Goal: Task Accomplishment & Management: Use online tool/utility

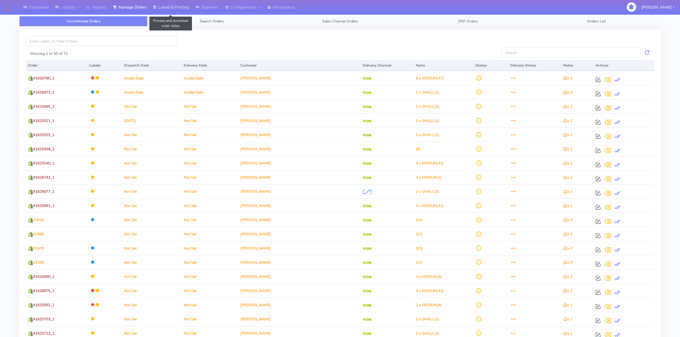
click at [172, 9] on link "Labels & Printing" at bounding box center [171, 7] width 43 height 15
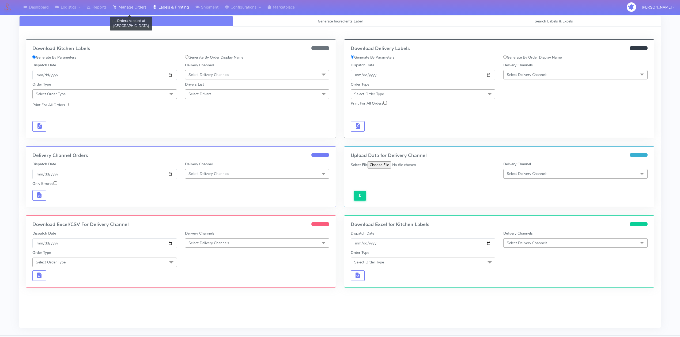
click at [132, 6] on link "Manage Orders" at bounding box center [130, 7] width 40 height 15
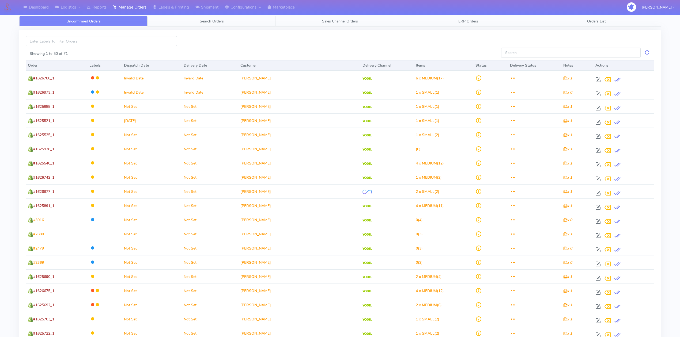
click at [207, 24] on link "Search Orders" at bounding box center [211, 21] width 128 height 10
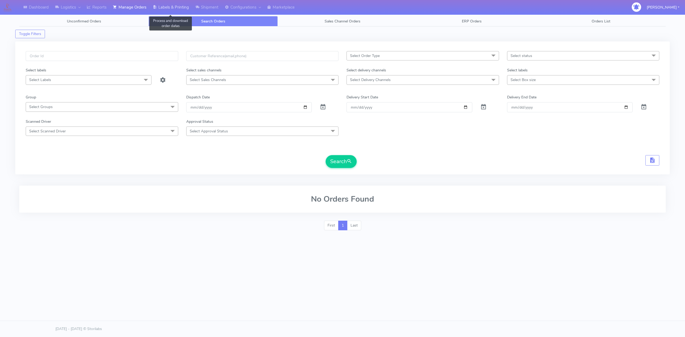
click at [188, 9] on link "Labels & Printing" at bounding box center [171, 7] width 43 height 15
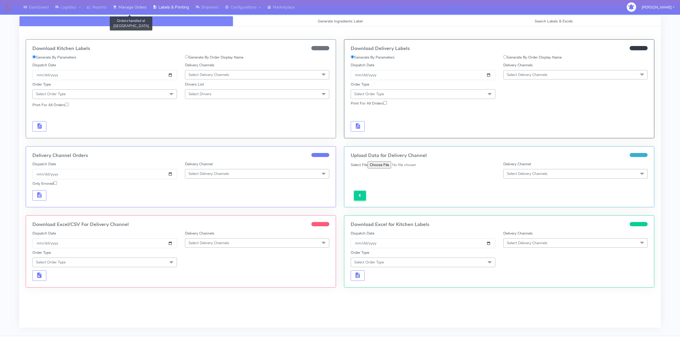
click at [134, 7] on link "Manage Orders" at bounding box center [130, 7] width 40 height 15
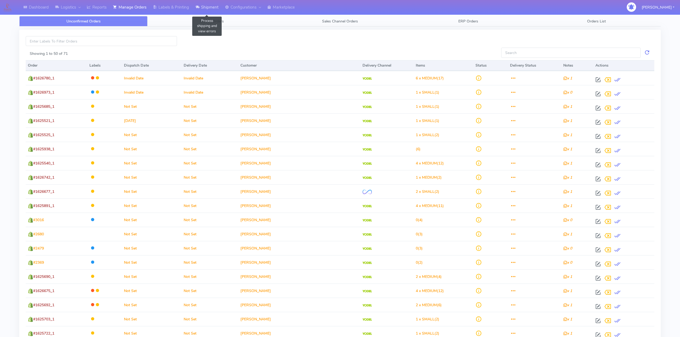
click at [207, 10] on link "Shipment" at bounding box center [206, 7] width 29 height 15
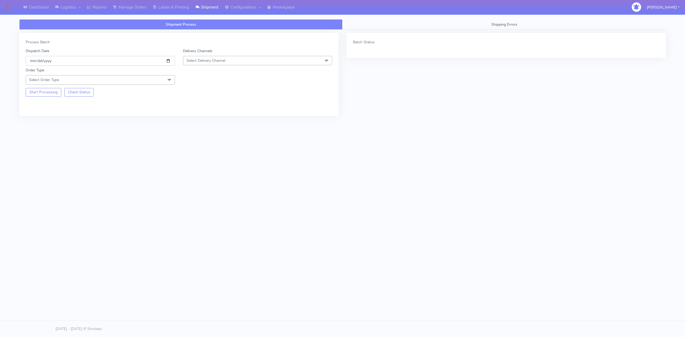
click at [171, 61] on input "[DATE]" at bounding box center [100, 61] width 149 height 10
click at [198, 63] on span "Select Delivery Channel" at bounding box center [257, 60] width 149 height 9
click at [206, 120] on div "Yodel" at bounding box center [257, 121] width 143 height 6
click at [163, 77] on span "Select Order Type" at bounding box center [100, 79] width 149 height 9
click at [43, 103] on li "Meal" at bounding box center [100, 105] width 149 height 9
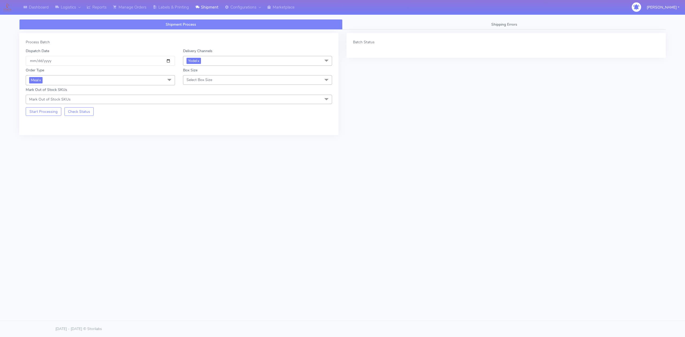
click at [208, 82] on span "Select Box Size" at bounding box center [200, 79] width 26 height 5
click at [208, 104] on div "Small" at bounding box center [257, 105] width 143 height 6
click at [40, 116] on button "Start Processing" at bounding box center [44, 111] width 36 height 9
click at [224, 62] on span "Yodel x" at bounding box center [257, 61] width 149 height 10
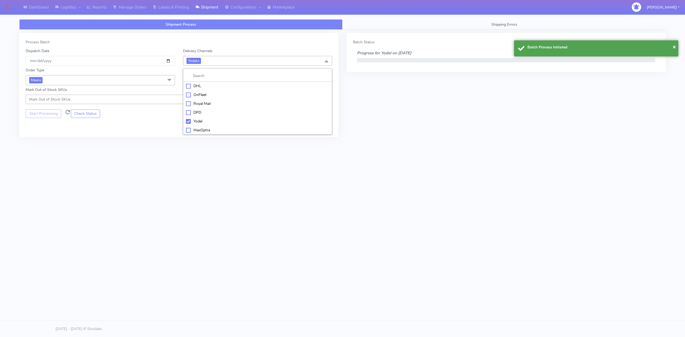
click at [185, 122] on li "Yodel" at bounding box center [257, 121] width 149 height 9
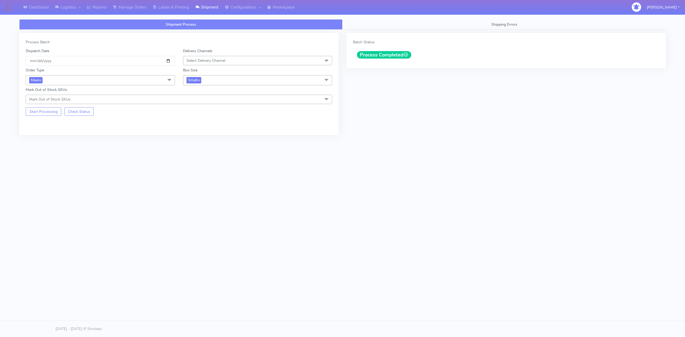
click at [255, 63] on span "Select Delivery Channel" at bounding box center [257, 60] width 149 height 9
click at [200, 96] on div "OnFleet" at bounding box center [257, 95] width 143 height 6
click at [136, 4] on link "Manage Orders" at bounding box center [130, 7] width 40 height 15
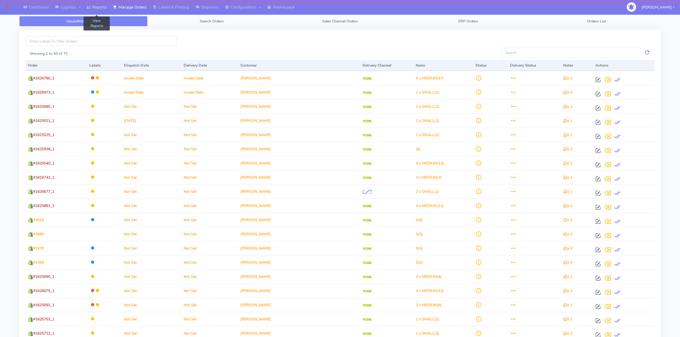
click at [101, 2] on link "Reports" at bounding box center [97, 7] width 26 height 15
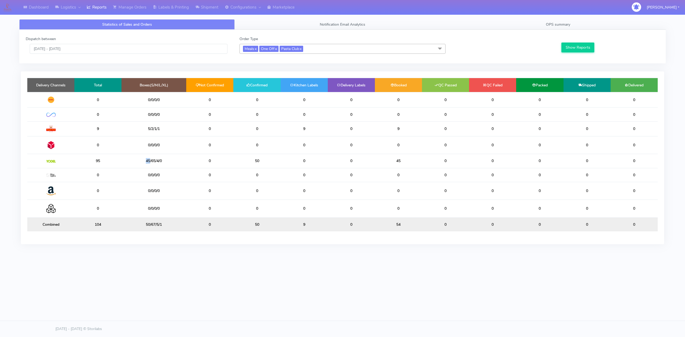
drag, startPoint x: 145, startPoint y: 163, endPoint x: 149, endPoint y: 165, distance: 4.8
click at [149, 165] on td "45/65/4/0" at bounding box center [154, 161] width 65 height 14
click at [127, 6] on link "Manage Orders" at bounding box center [130, 7] width 40 height 15
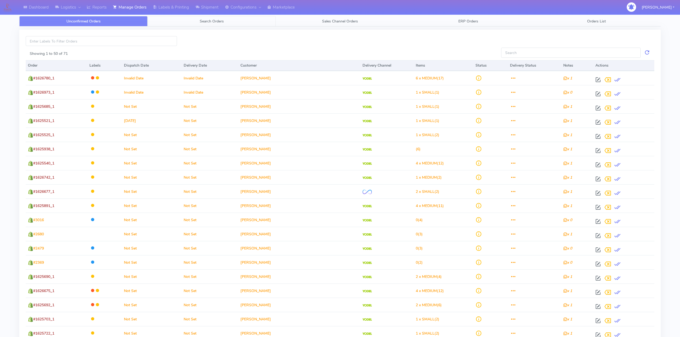
click at [202, 25] on link "Search Orders" at bounding box center [211, 21] width 128 height 10
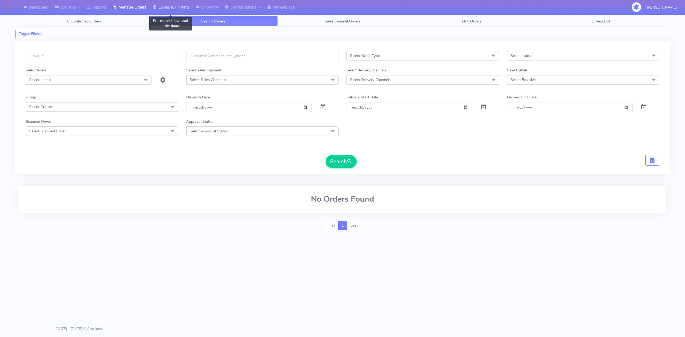
click at [187, 9] on link "Labels & Printing" at bounding box center [171, 7] width 43 height 15
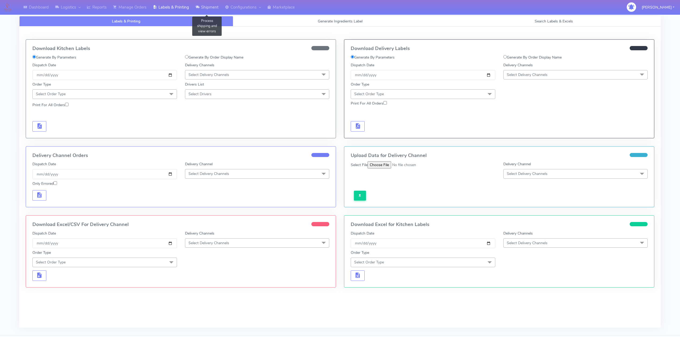
click at [204, 8] on link "Shipment" at bounding box center [206, 7] width 29 height 15
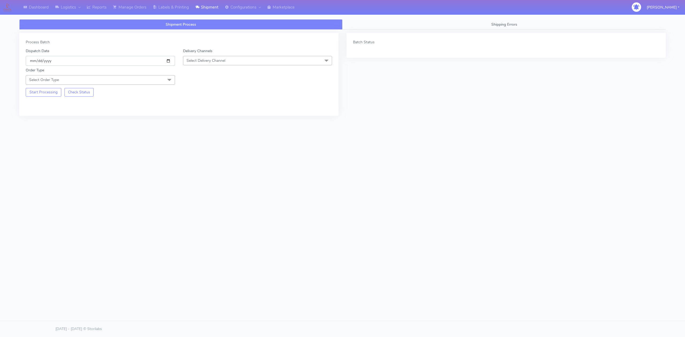
click at [168, 62] on input "[DATE]" at bounding box center [100, 61] width 149 height 10
click at [146, 63] on input "[DATE]" at bounding box center [100, 61] width 149 height 10
click at [169, 60] on input "[DATE]" at bounding box center [100, 61] width 149 height 10
click at [224, 60] on span "Select Delivery Channel" at bounding box center [206, 60] width 39 height 5
click at [204, 94] on div "OnFleet" at bounding box center [257, 95] width 143 height 6
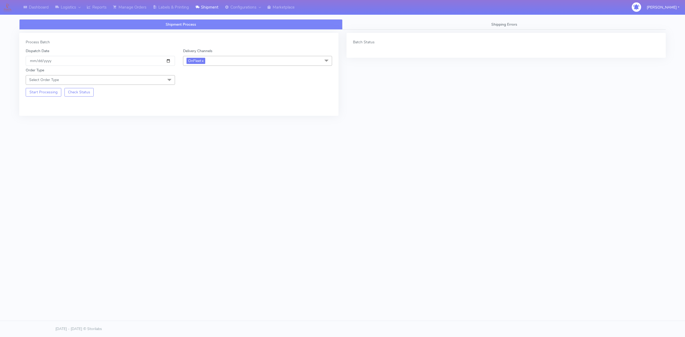
click at [154, 77] on span "Select Order Type" at bounding box center [100, 79] width 149 height 9
click at [37, 107] on div "Meal" at bounding box center [100, 105] width 143 height 6
click at [205, 81] on span "Select Box Size" at bounding box center [200, 79] width 26 height 5
click at [206, 108] on div "Small" at bounding box center [257, 105] width 143 height 6
click at [45, 115] on button "Start Processing" at bounding box center [44, 111] width 36 height 9
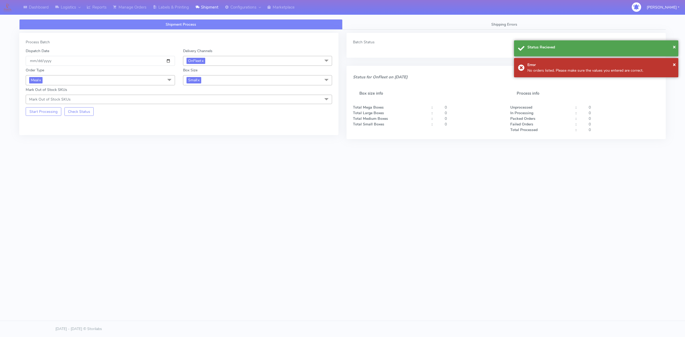
click at [218, 63] on span "OnFleet x" at bounding box center [257, 61] width 149 height 10
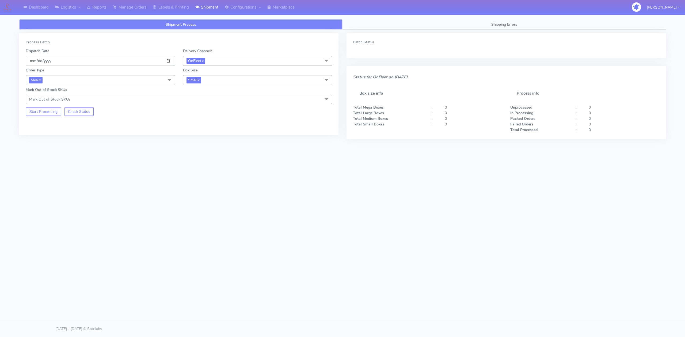
click at [117, 65] on input "[DATE]" at bounding box center [100, 61] width 149 height 10
click at [112, 67] on div "Order Type Meal x Meal Kit Gift QCOM ATAVI Box Size Small x Small Small-PR-1 Me…" at bounding box center [179, 85] width 314 height 38
click at [113, 63] on input "[DATE]" at bounding box center [100, 61] width 149 height 10
click at [172, 59] on input "[DATE]" at bounding box center [100, 61] width 149 height 10
click at [167, 62] on input "[DATE]" at bounding box center [100, 61] width 149 height 10
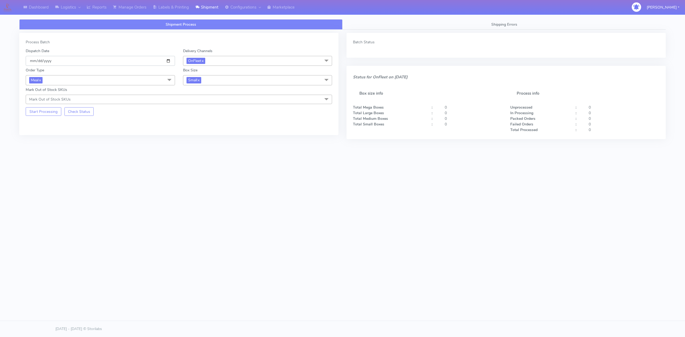
type input "[DATE]"
click at [42, 115] on button "Start Processing" at bounding box center [44, 111] width 36 height 9
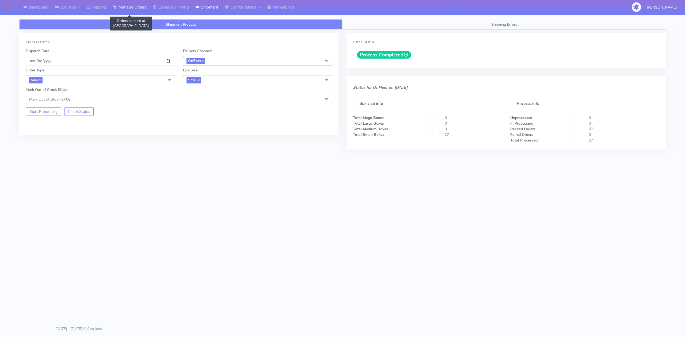
click at [138, 8] on link "Manage Orders" at bounding box center [130, 7] width 40 height 15
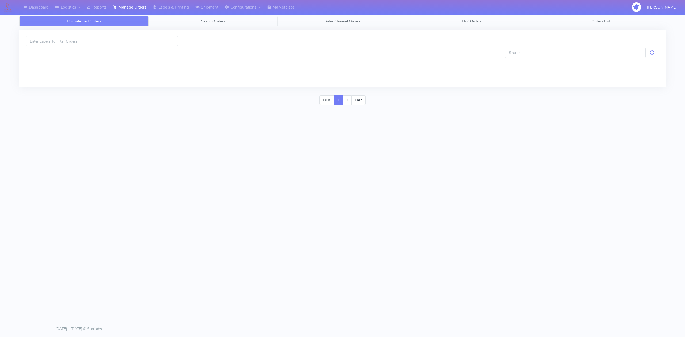
click at [196, 22] on link "Search Orders" at bounding box center [213, 21] width 129 height 10
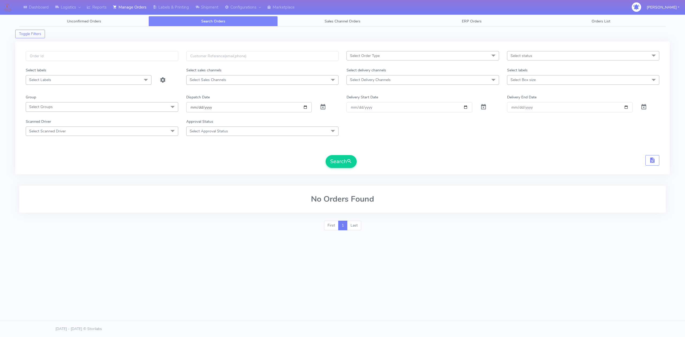
click at [306, 109] on input "[DATE]" at bounding box center [249, 107] width 126 height 10
type input "[DATE]"
click at [400, 58] on span "Select Order Type" at bounding box center [423, 55] width 153 height 9
click at [521, 56] on span "Select status" at bounding box center [522, 55] width 22 height 5
click at [430, 82] on span "Select Delivery Channels" at bounding box center [423, 79] width 153 height 9
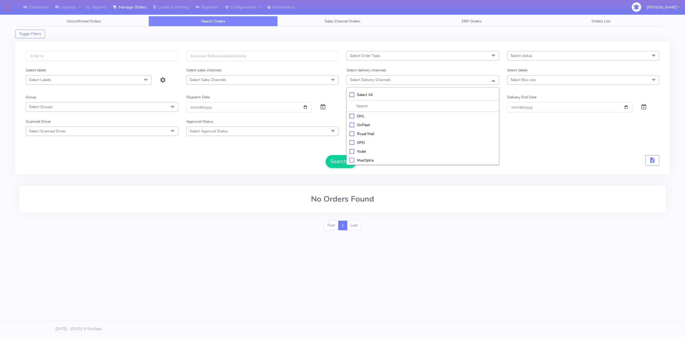
click at [366, 128] on div "OnFleet" at bounding box center [423, 125] width 147 height 6
checkbox input "true"
click at [524, 135] on div "Scanned Driver Select Scanned Driver Select All Test Driver [PERSON_NAME] Abdul…" at bounding box center [343, 127] width 642 height 17
click at [342, 160] on button "Search" at bounding box center [341, 162] width 31 height 13
